Goal: Task Accomplishment & Management: Manage account settings

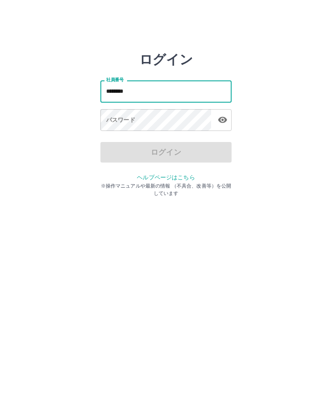
click at [132, 119] on div "パスワード パスワード" at bounding box center [166, 120] width 131 height 23
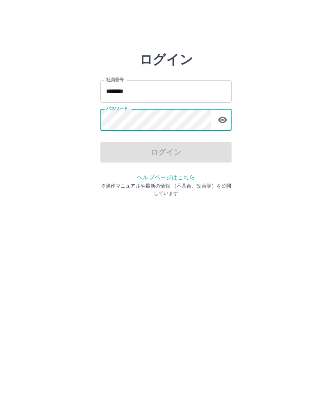
click at [142, 92] on input "********" at bounding box center [166, 91] width 131 height 22
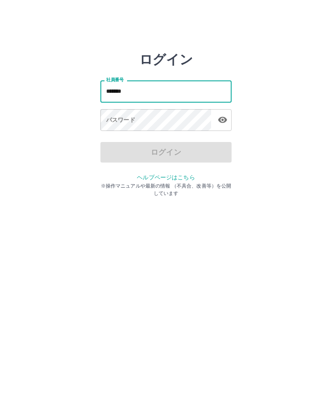
type input "*******"
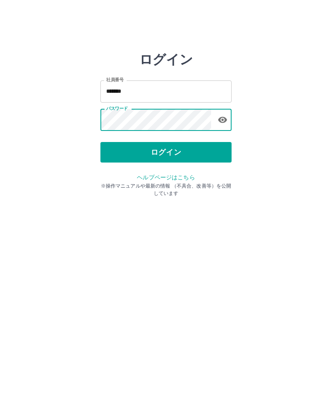
click at [175, 156] on button "ログイン" at bounding box center [166, 152] width 131 height 21
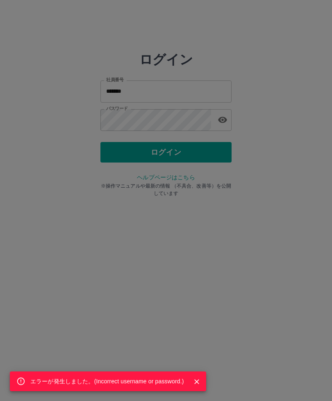
click at [224, 126] on div "エラーが発生しました。( Incorrect username or password. )" at bounding box center [166, 200] width 332 height 401
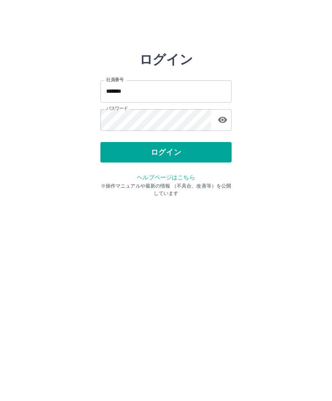
click at [225, 124] on icon "button" at bounding box center [223, 120] width 10 height 10
click at [329, 120] on div "ログイン 社員番号 ******* 社員番号 パスワード パスワード ログイン ヘルプページはこちら ※操作マニュアルや最新の情報 （不具合、改善等）を公開し…" at bounding box center [166, 117] width 332 height 131
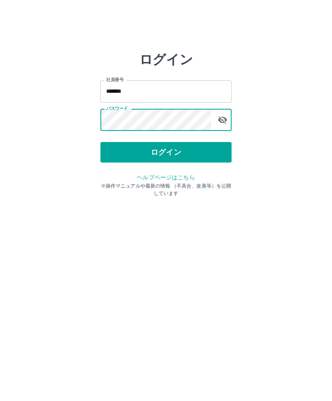
click at [172, 155] on button "ログイン" at bounding box center [166, 152] width 131 height 21
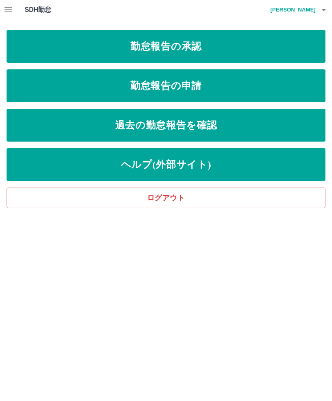
click at [200, 48] on link "勤怠報告の承認" at bounding box center [166, 46] width 319 height 33
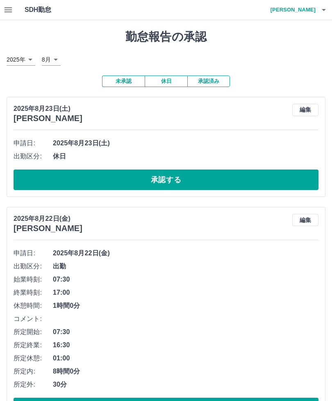
click at [210, 178] on button "承認する" at bounding box center [166, 179] width 305 height 21
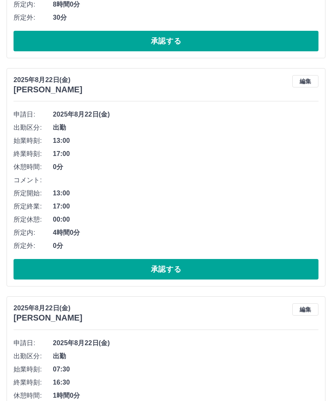
scroll to position [257, 0]
click at [187, 268] on button "承認する" at bounding box center [166, 269] width 305 height 21
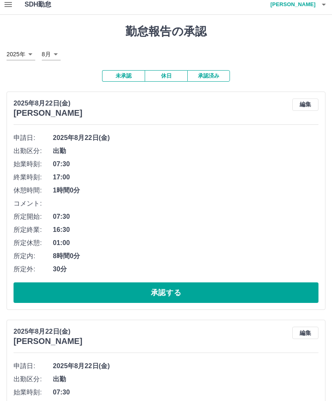
scroll to position [6, 0]
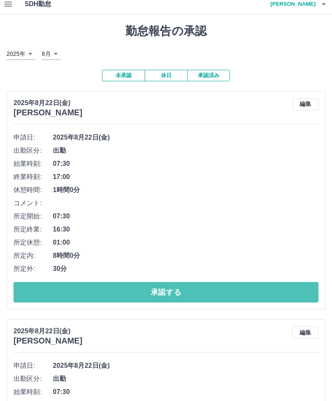
click at [187, 290] on button "承認する" at bounding box center [166, 292] width 305 height 21
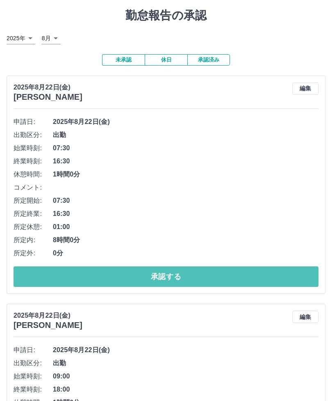
click at [188, 277] on button "承認する" at bounding box center [166, 277] width 305 height 21
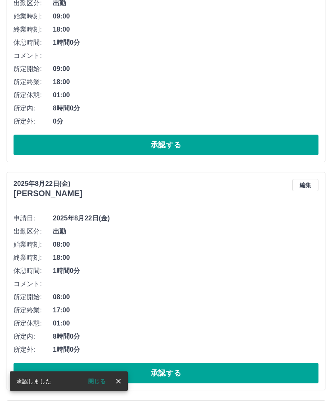
scroll to position [153, 0]
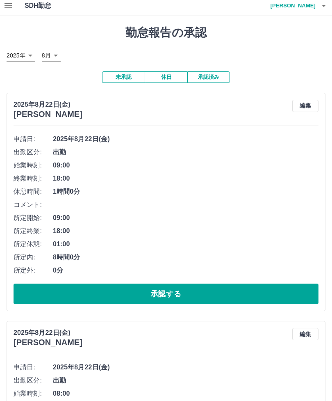
scroll to position [0, 0]
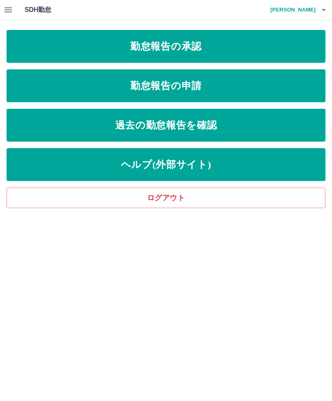
click at [331, 9] on button "button" at bounding box center [324, 10] width 16 height 20
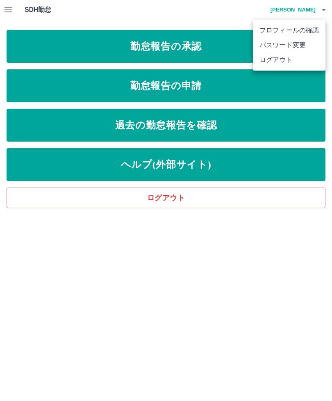
click at [294, 64] on li "ログアウト" at bounding box center [289, 60] width 73 height 15
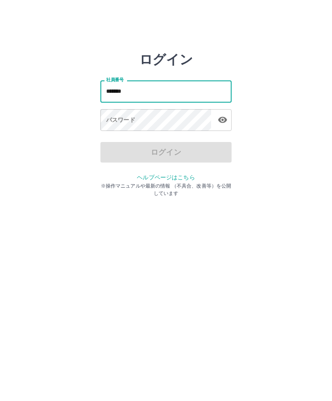
type input "*******"
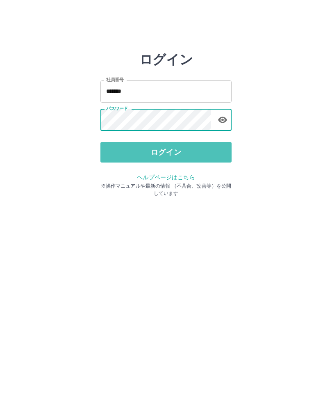
click at [162, 158] on button "ログイン" at bounding box center [166, 152] width 131 height 21
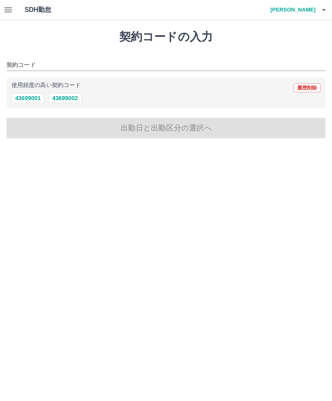
click at [59, 63] on input "契約コード" at bounding box center [160, 65] width 307 height 10
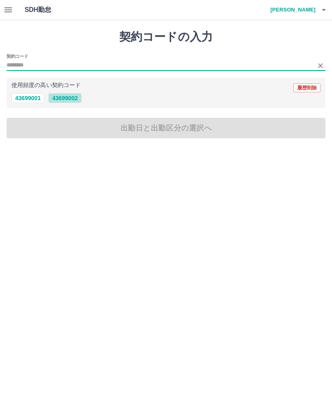
click at [69, 102] on button "43699002" at bounding box center [64, 98] width 33 height 10
type input "********"
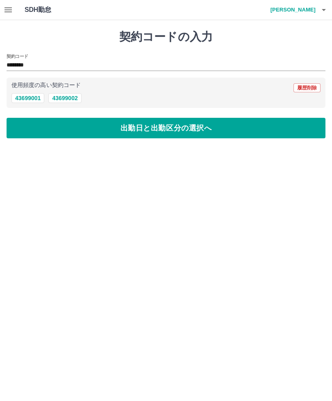
click at [12, 11] on icon "button" at bounding box center [8, 9] width 7 height 5
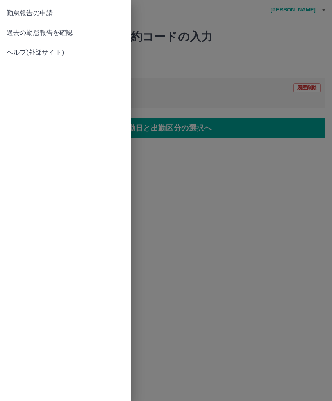
click at [46, 34] on span "過去の勤怠報告を確認" at bounding box center [66, 33] width 118 height 10
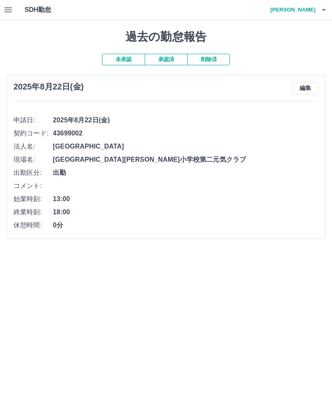
click at [307, 93] on button "編集" at bounding box center [306, 88] width 26 height 12
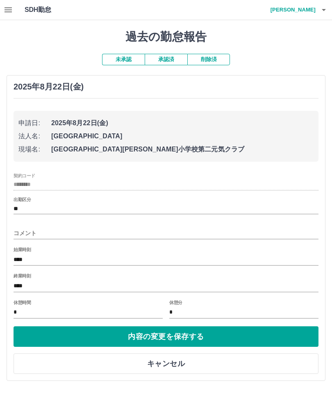
click at [154, 338] on button "内容の変更を保存する" at bounding box center [166, 336] width 305 height 21
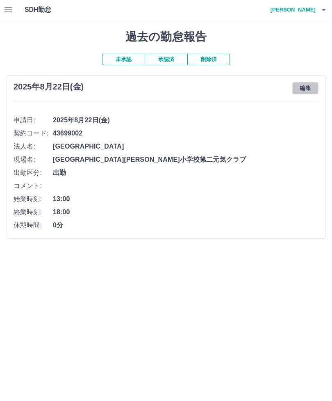
click at [309, 90] on button "編集" at bounding box center [306, 88] width 26 height 12
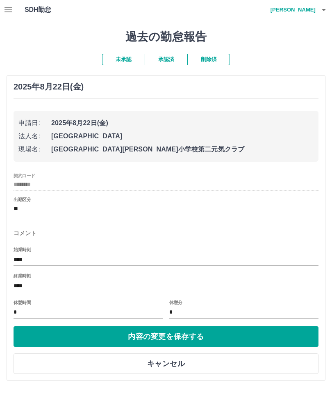
click at [151, 339] on button "内容の変更を保存する" at bounding box center [166, 336] width 305 height 21
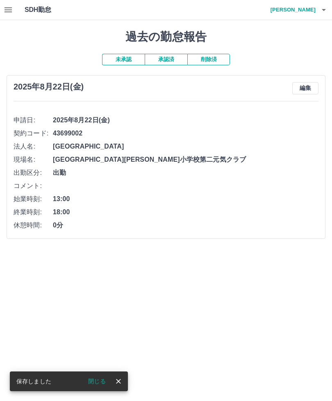
click at [116, 383] on icon "close" at bounding box center [118, 381] width 8 height 8
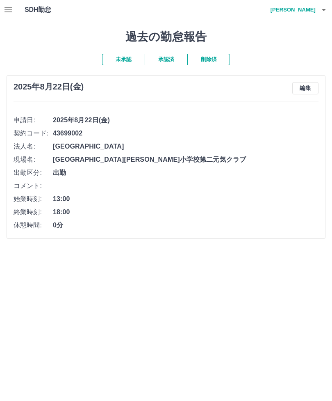
click at [306, 10] on h4 "松本　かよ子" at bounding box center [291, 10] width 49 height 20
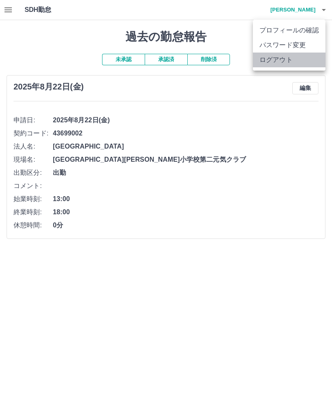
click at [288, 63] on li "ログアウト" at bounding box center [289, 60] width 73 height 15
